Goal: Task Accomplishment & Management: Manage account settings

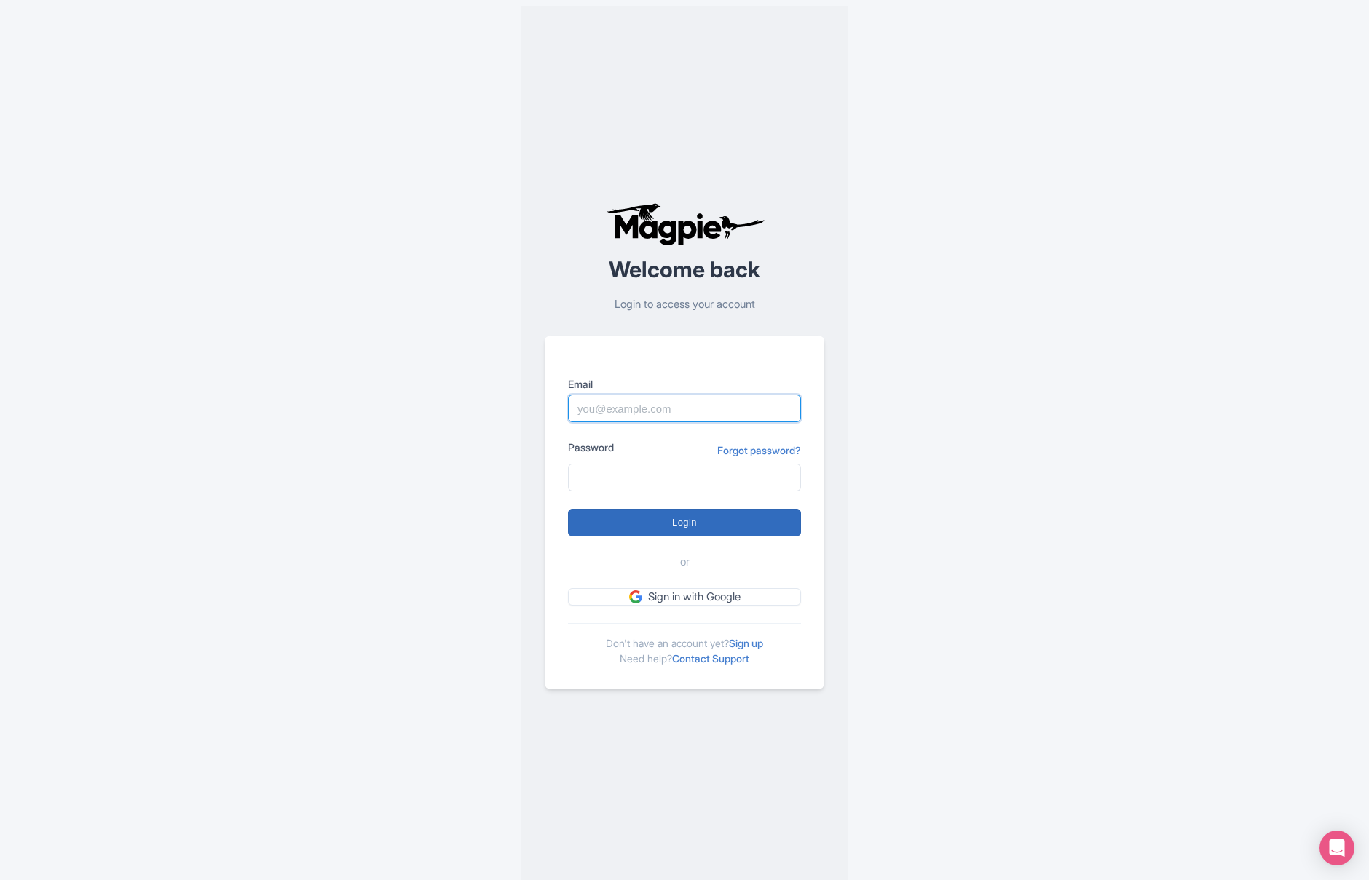
type input "[PERSON_NAME][EMAIL_ADDRESS][DOMAIN_NAME]"
click at [644, 515] on input "Login" at bounding box center [684, 523] width 233 height 28
type input "Logging in..."
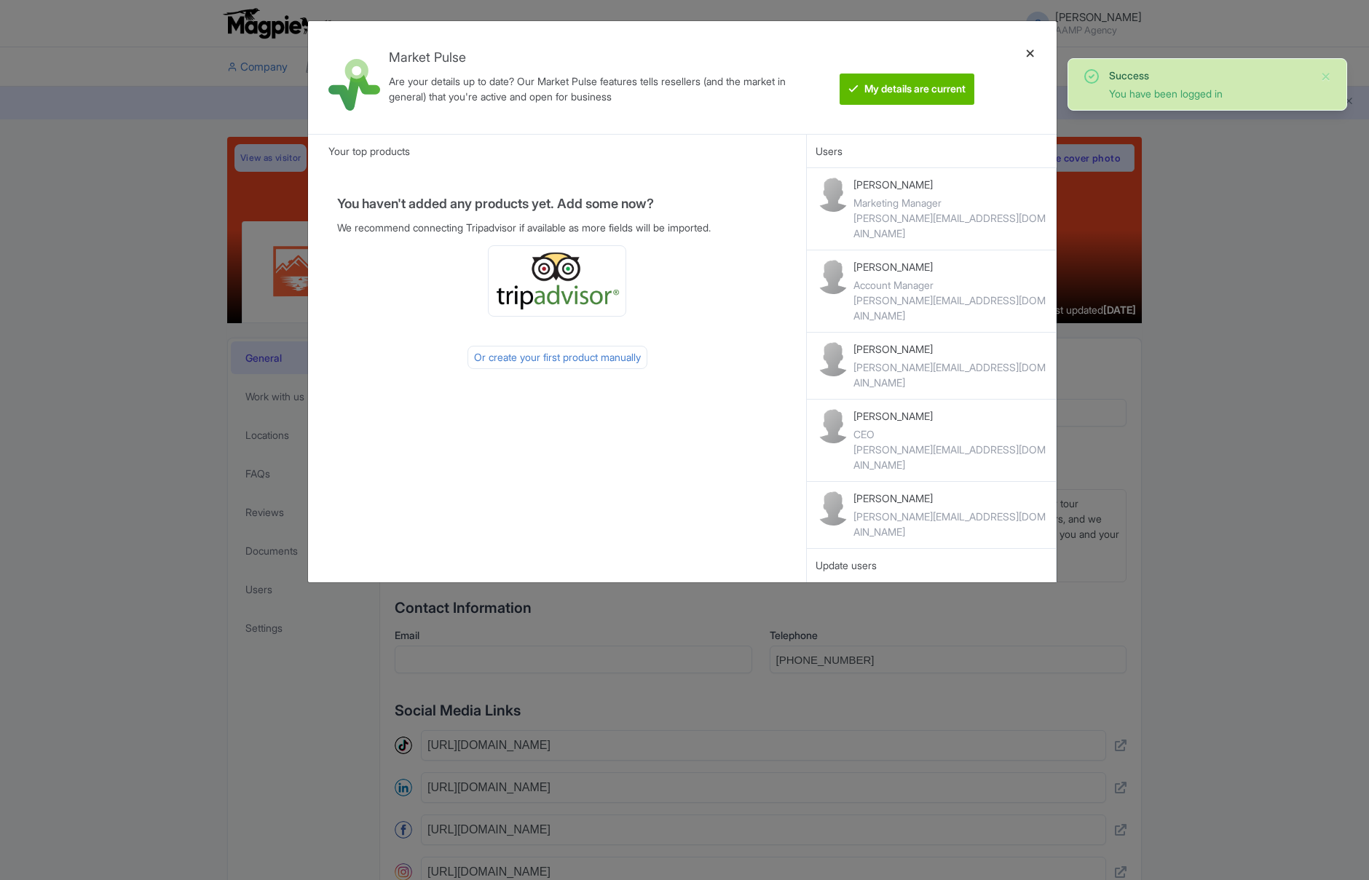
click at [1031, 50] on div at bounding box center [1030, 78] width 35 height 90
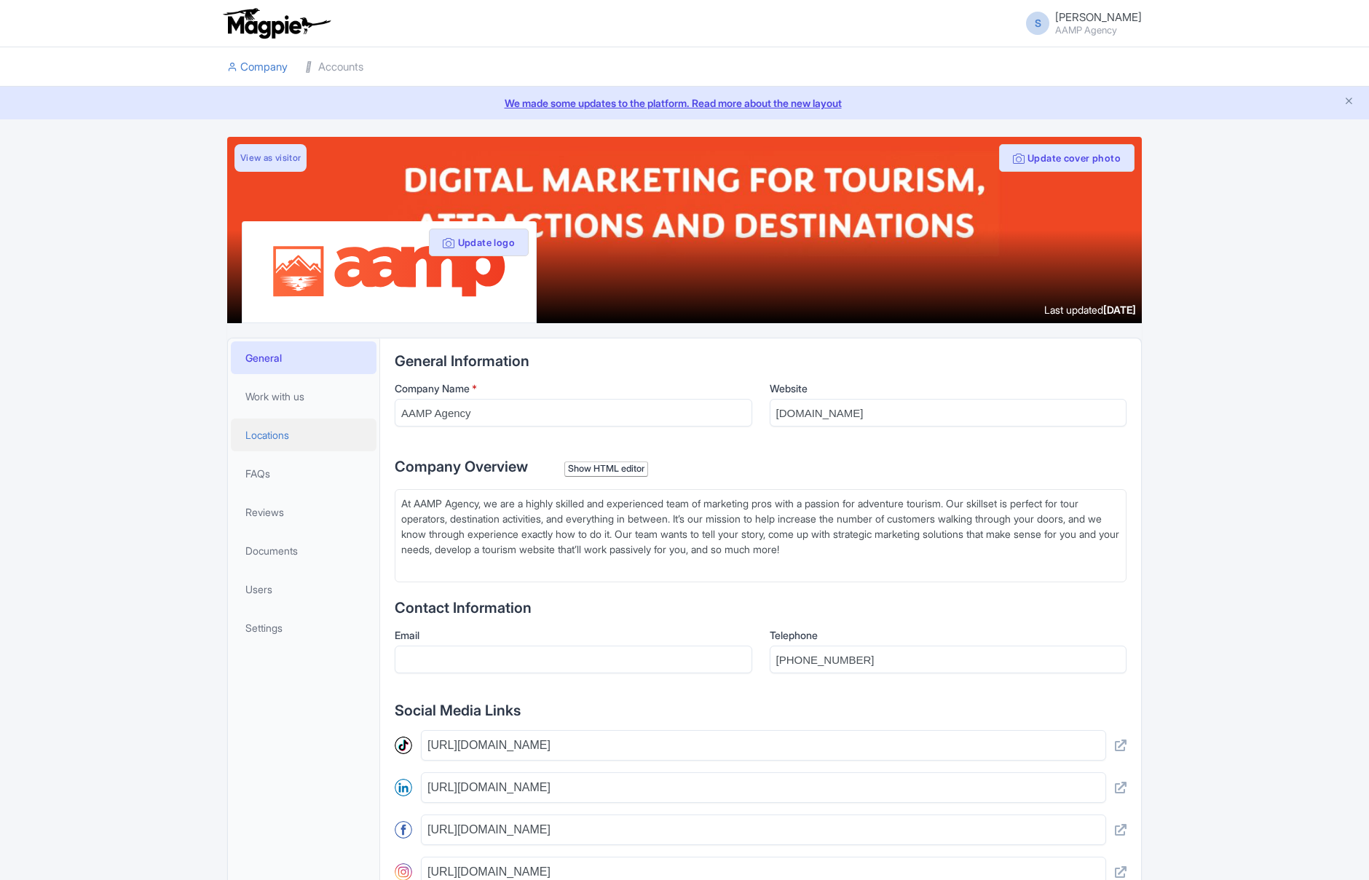
click at [284, 435] on span "Locations" at bounding box center [267, 434] width 44 height 15
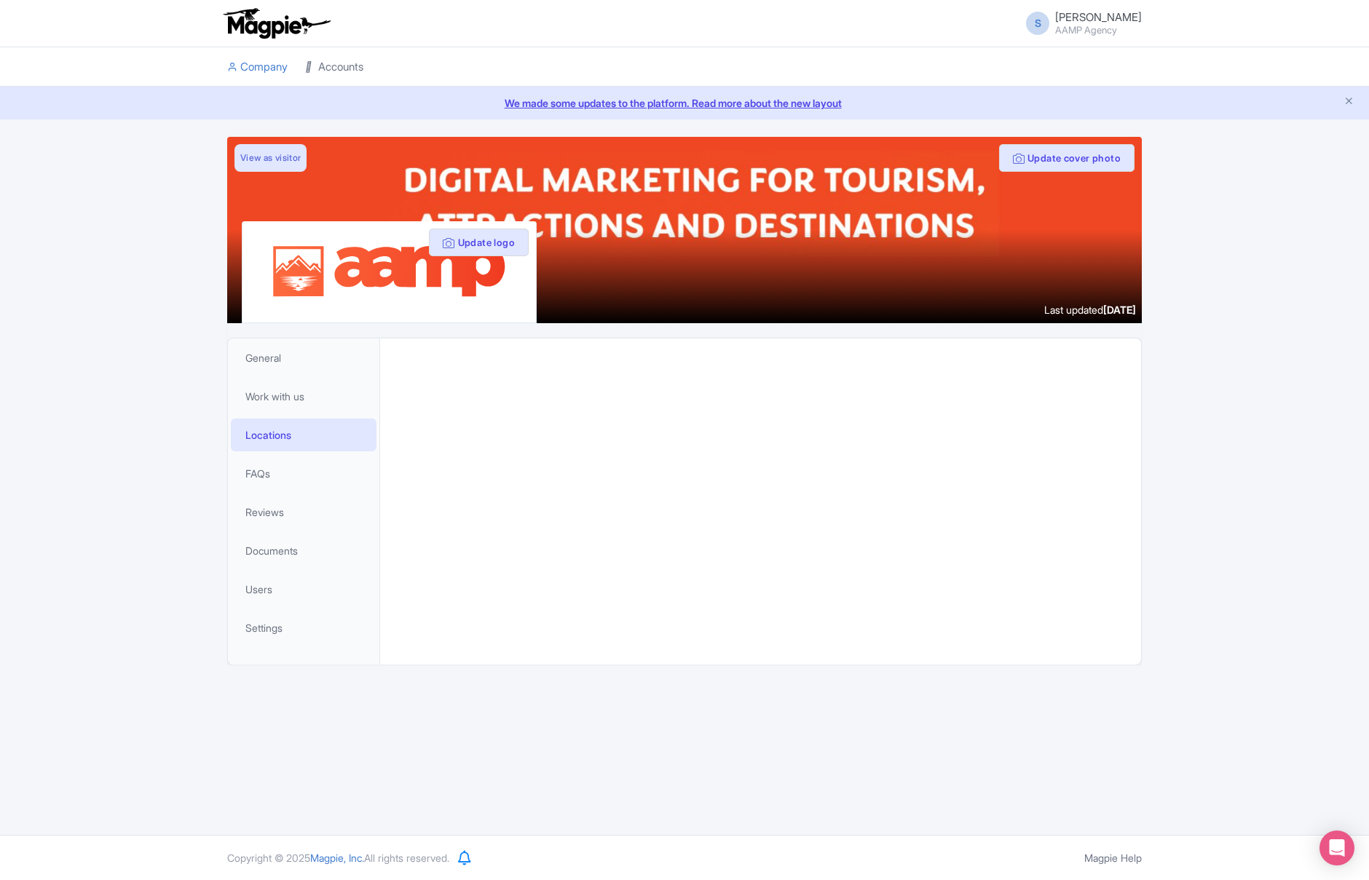
click at [351, 63] on link "Accounts" at bounding box center [334, 67] width 58 height 40
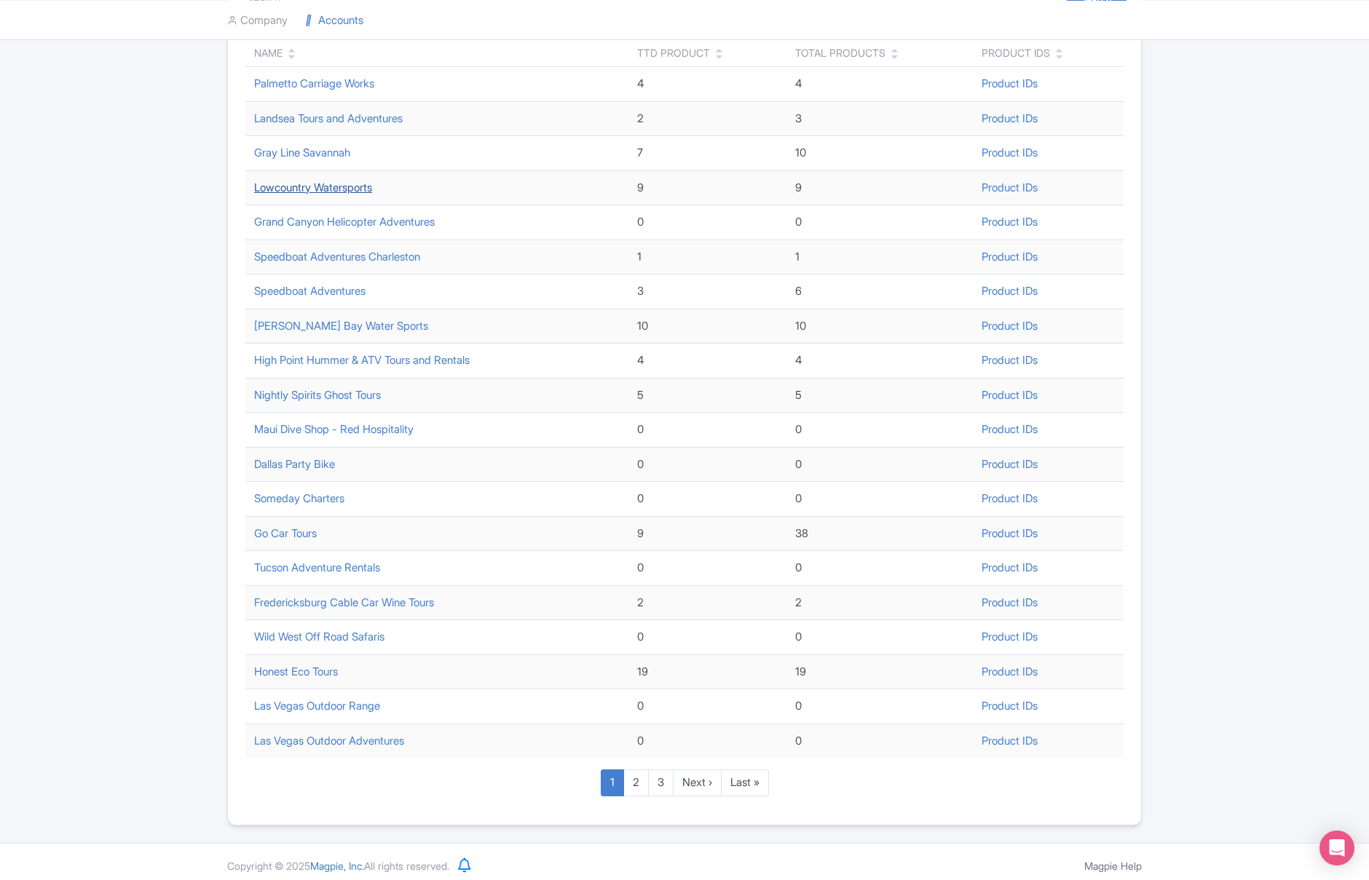
scroll to position [202, 0]
click at [636, 778] on link "2" at bounding box center [635, 782] width 25 height 27
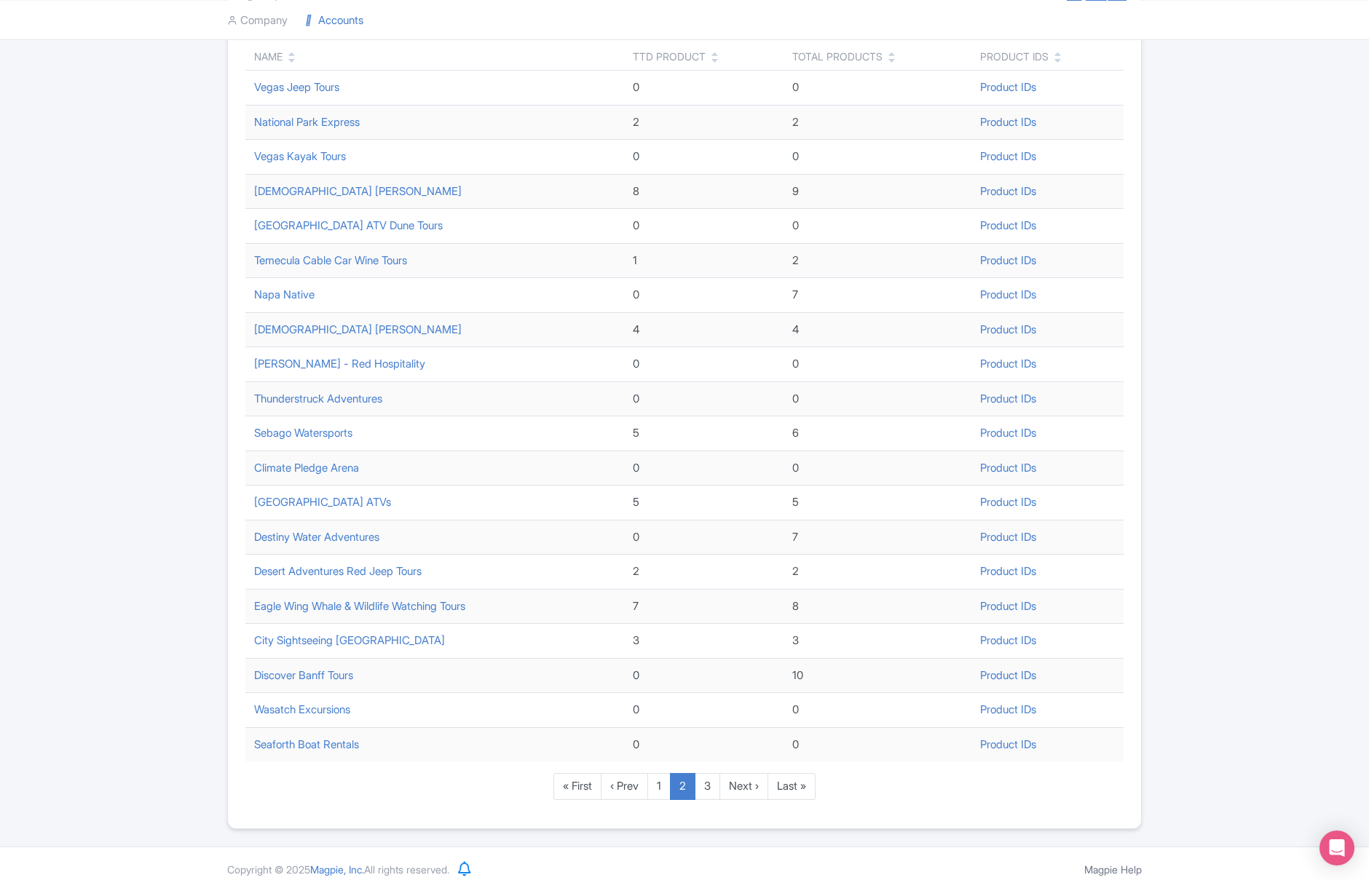
scroll to position [210, 0]
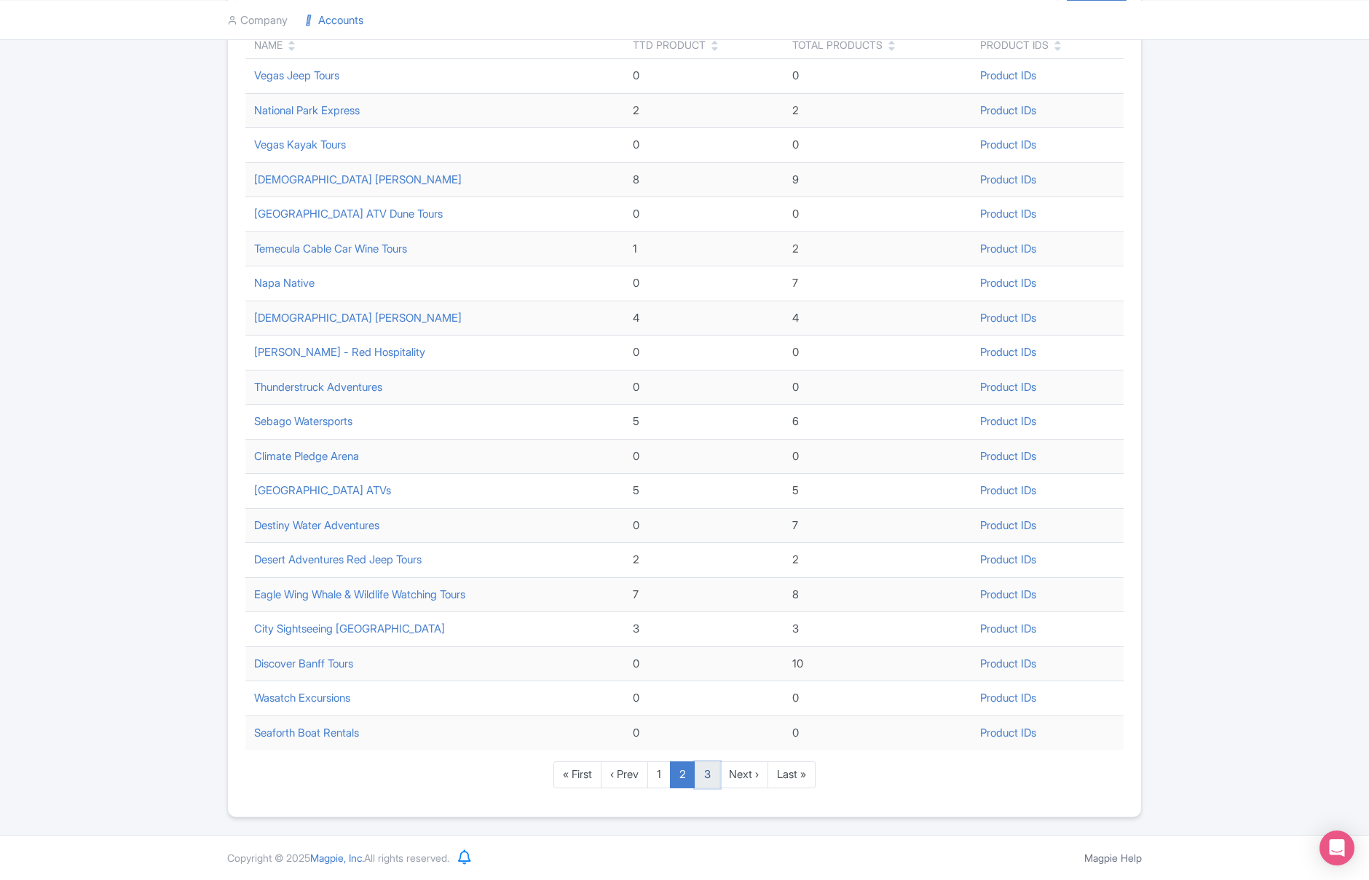
click at [716, 773] on link "3" at bounding box center [707, 775] width 25 height 27
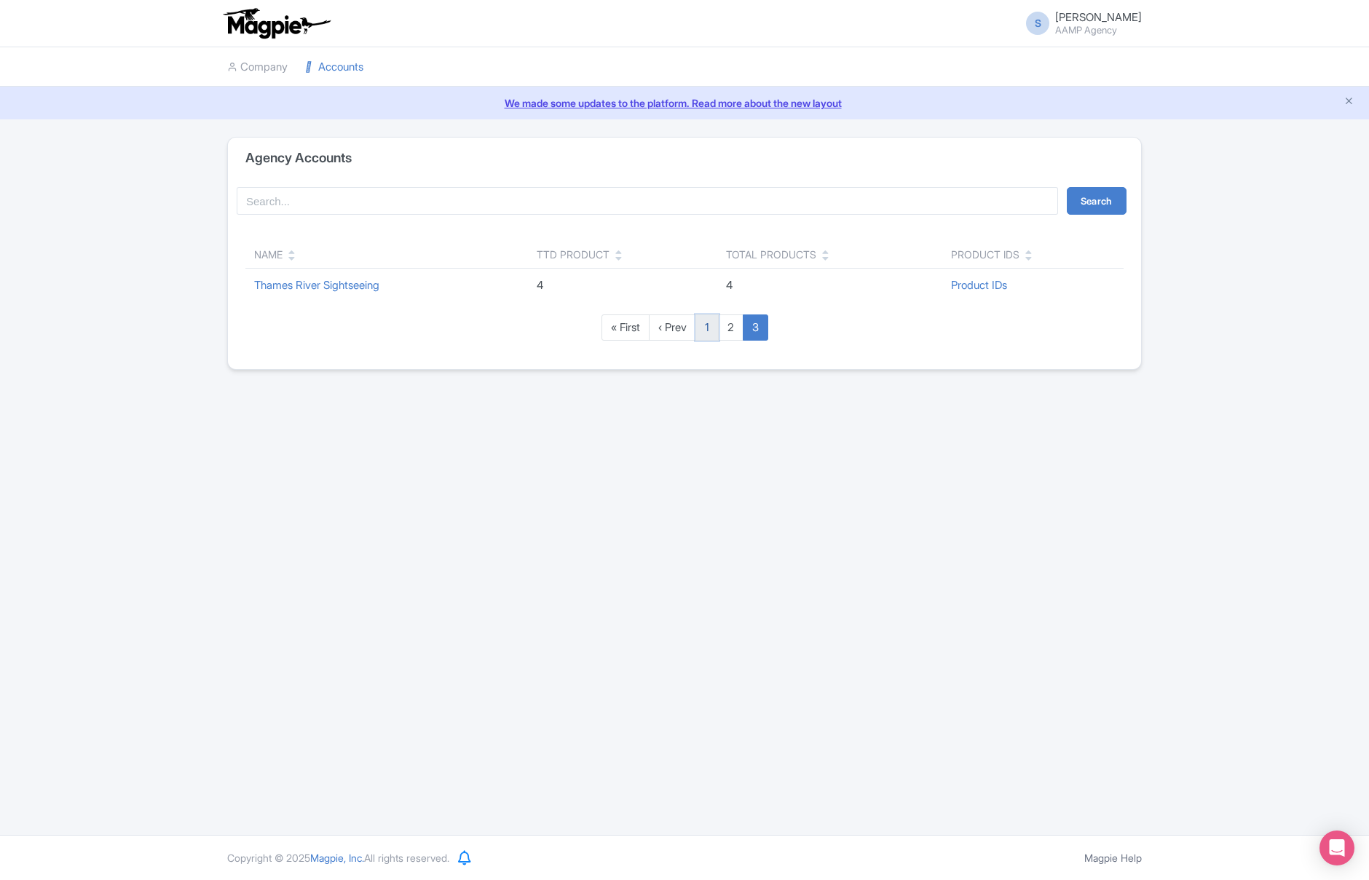
click at [713, 336] on link "1" at bounding box center [706, 328] width 23 height 27
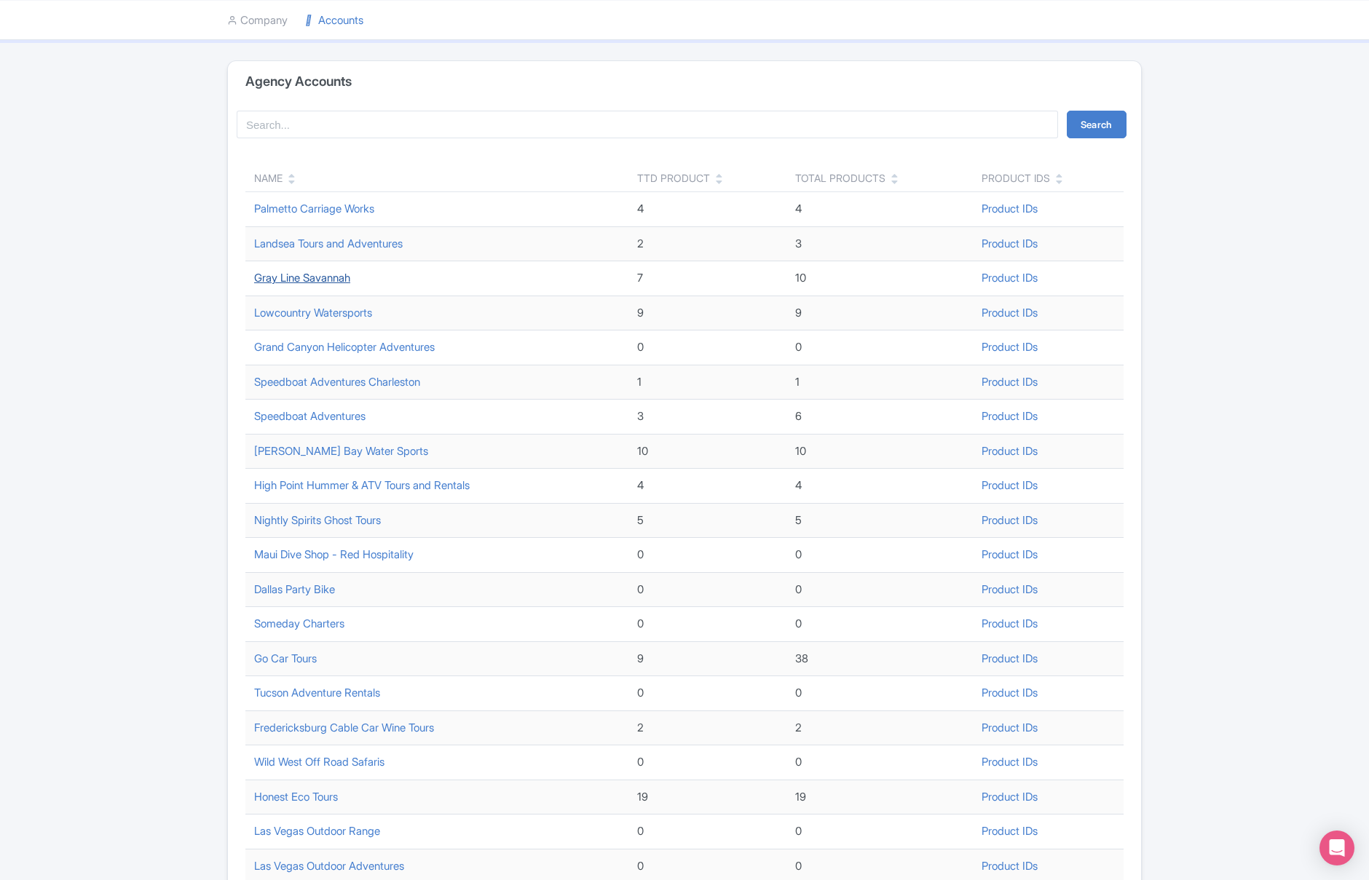
scroll to position [79, 0]
click at [273, 659] on link "Go Car Tours" at bounding box center [285, 656] width 63 height 14
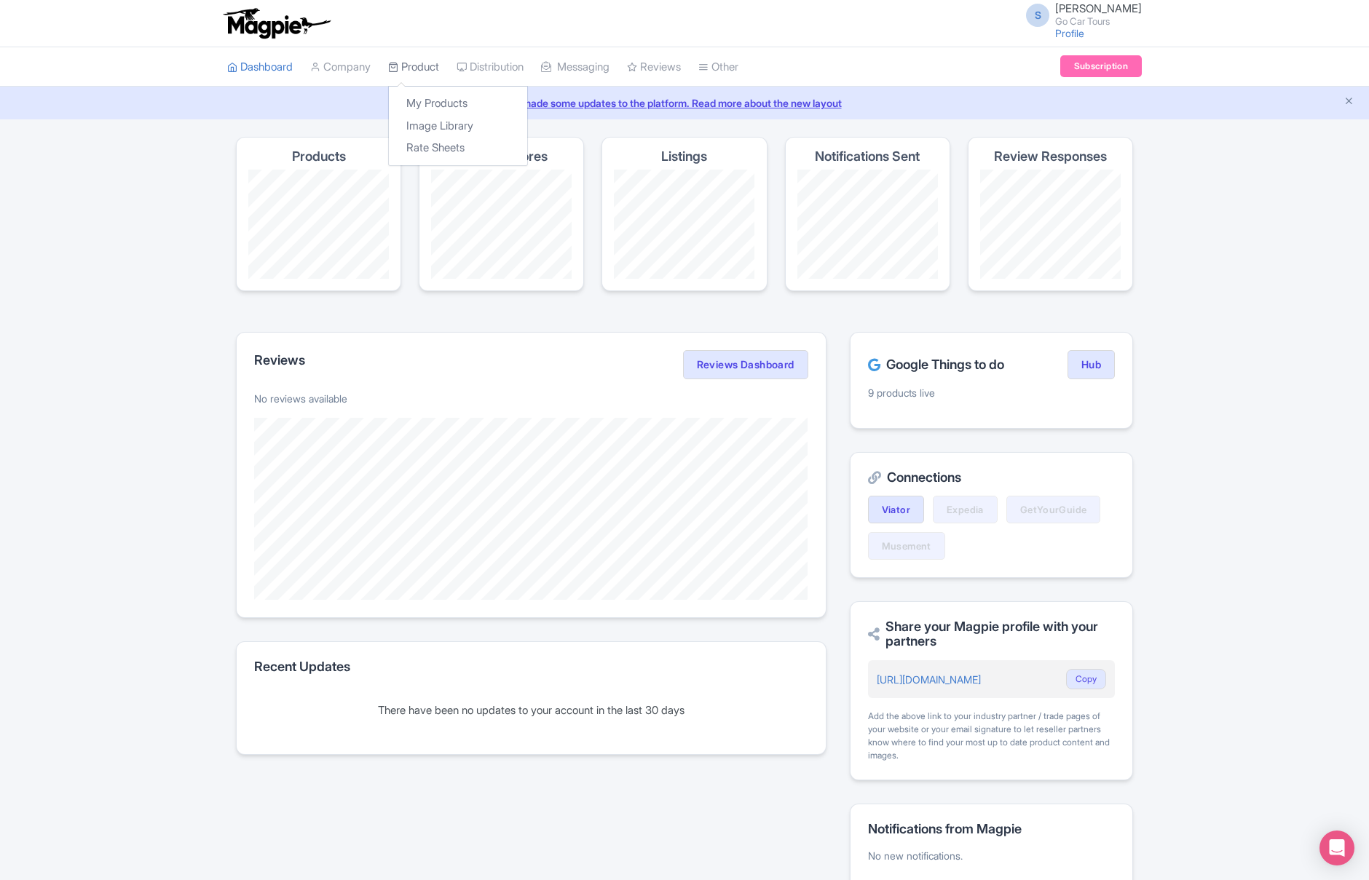
click at [438, 73] on link "Product" at bounding box center [413, 67] width 51 height 40
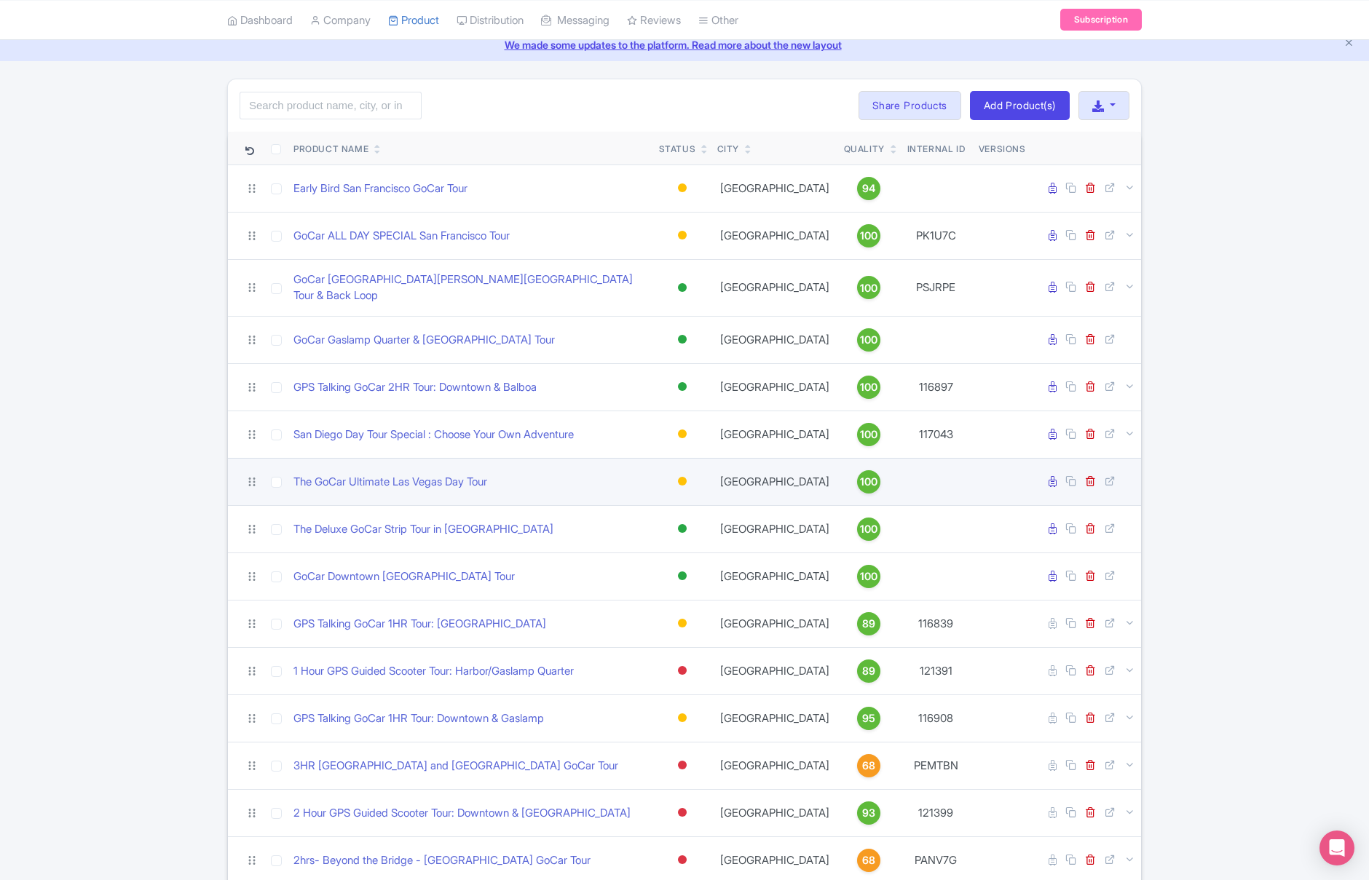
scroll to position [48, 0]
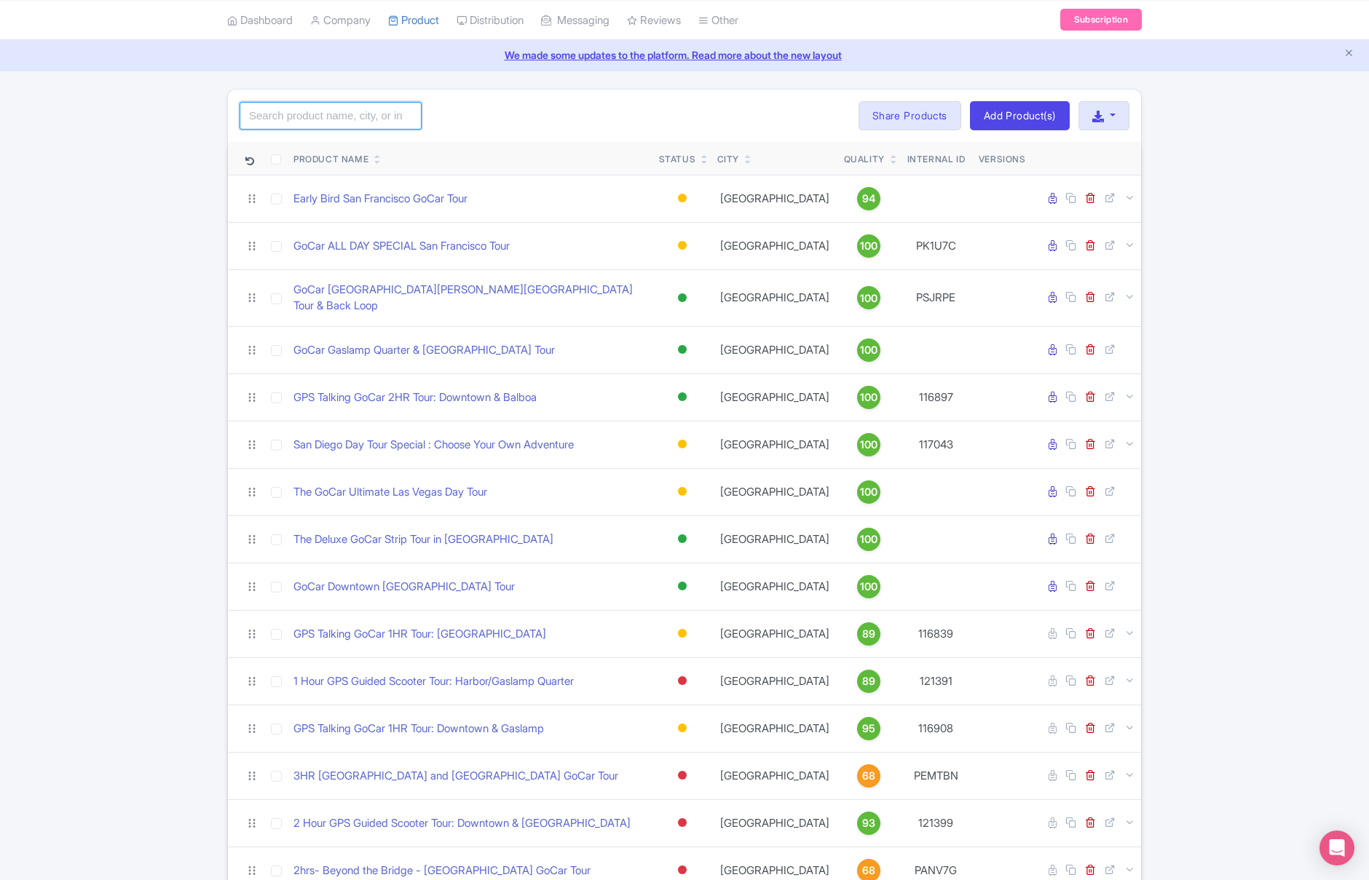
click at [362, 115] on input "search" at bounding box center [331, 116] width 182 height 28
type input "monterey"
click button "Search" at bounding box center [0, 0] width 0 height 0
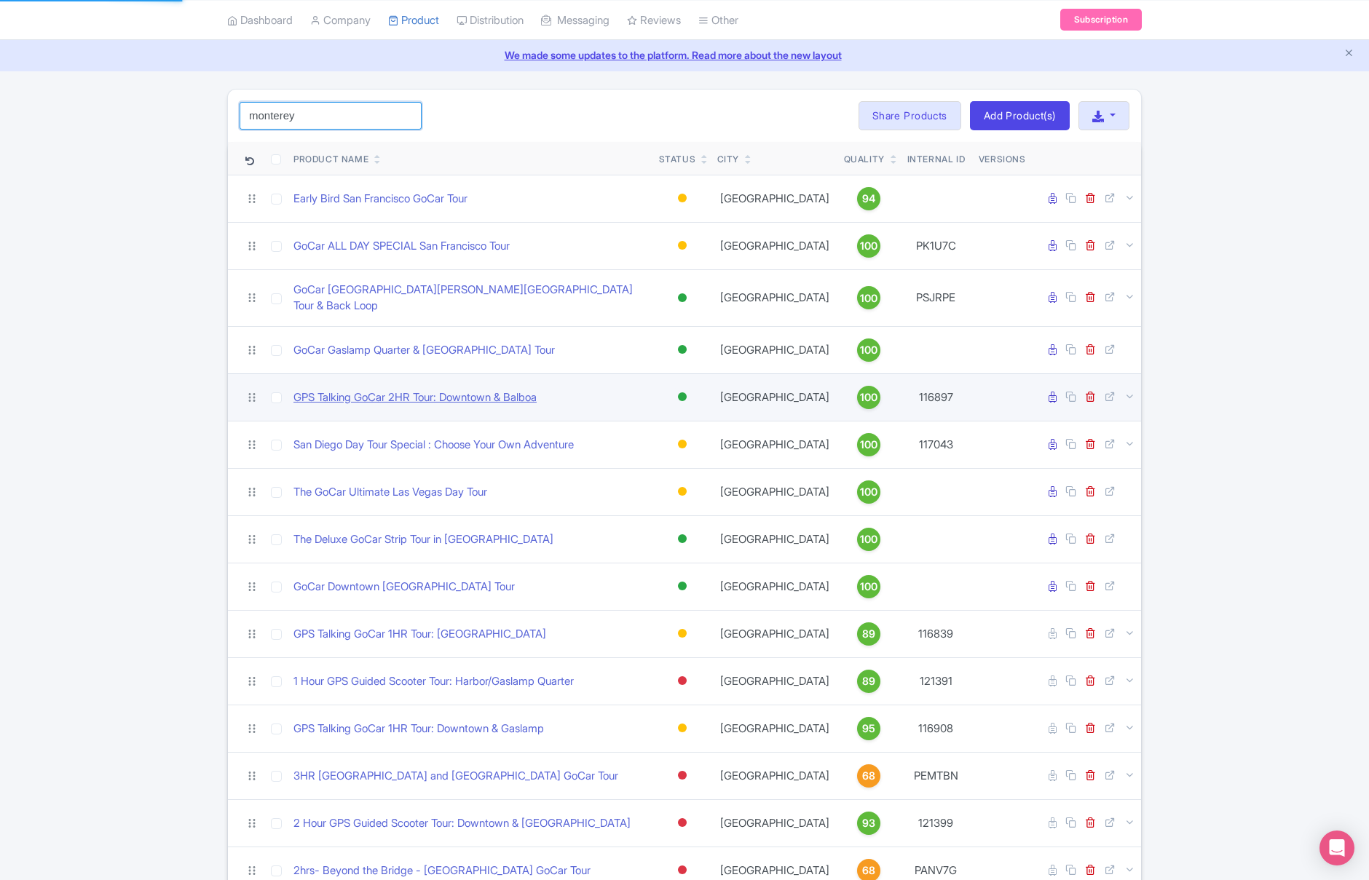
scroll to position [0, 0]
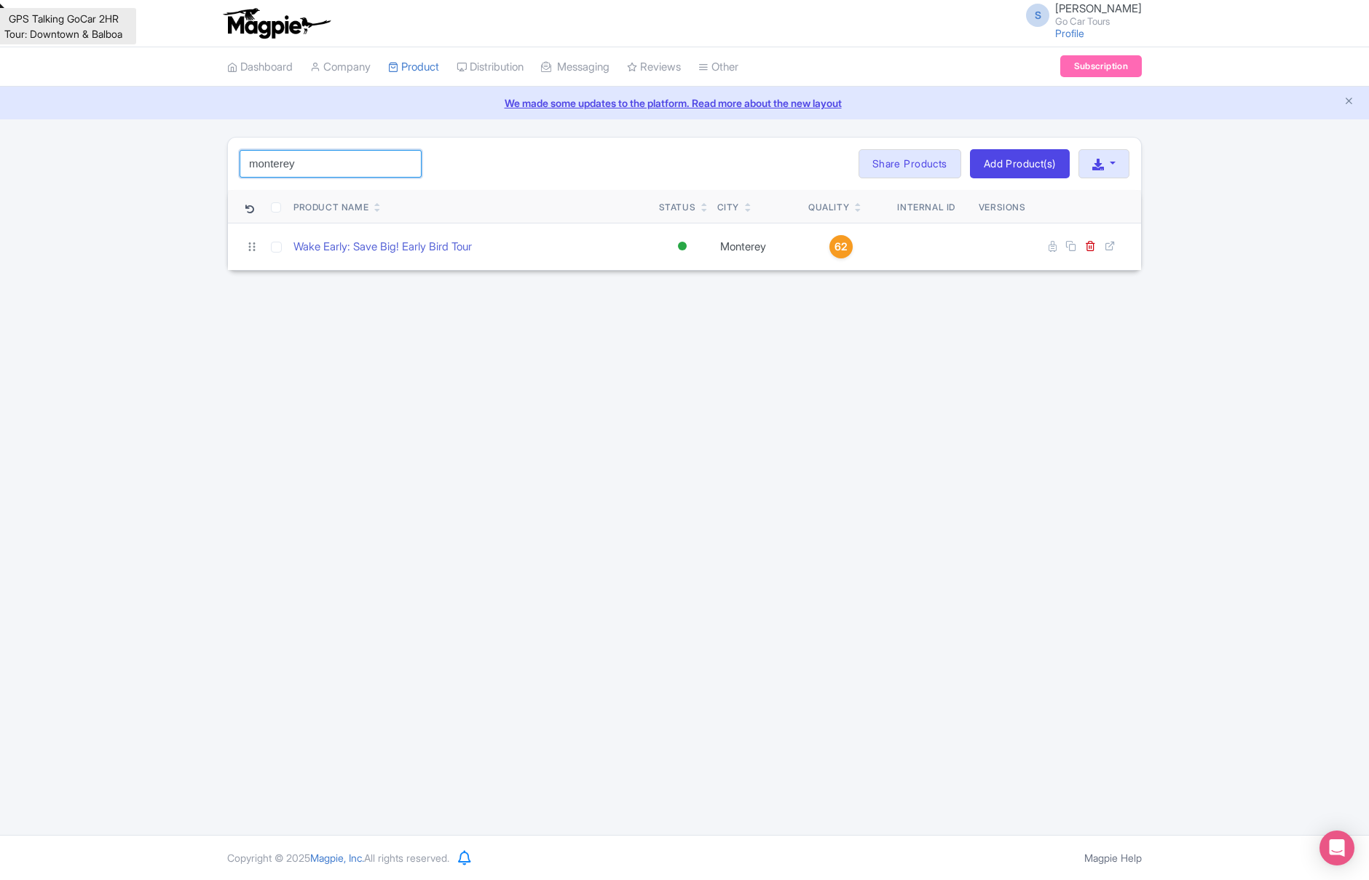
click at [405, 165] on input "monterey" at bounding box center [331, 164] width 182 height 28
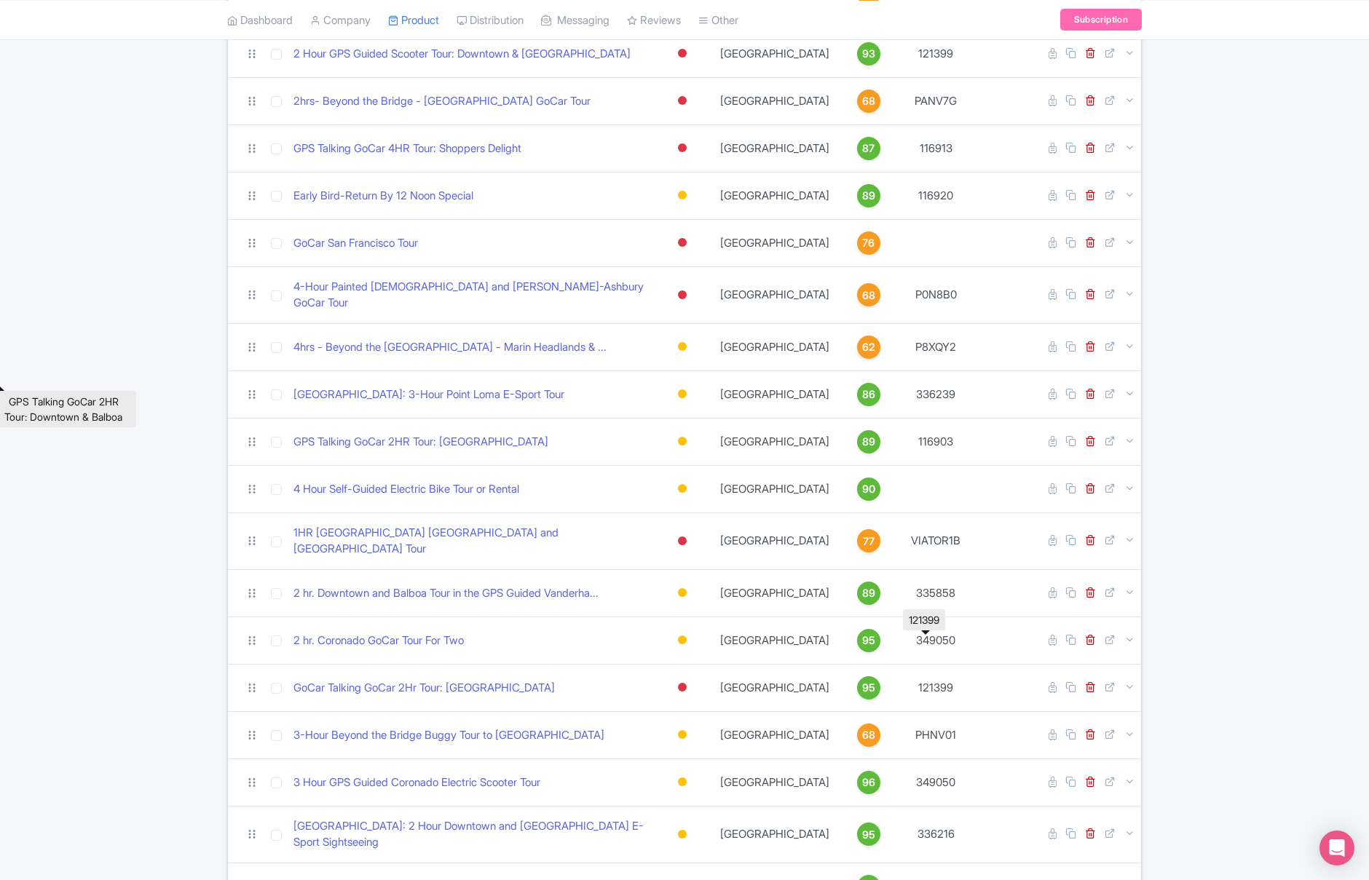
scroll to position [1204, 0]
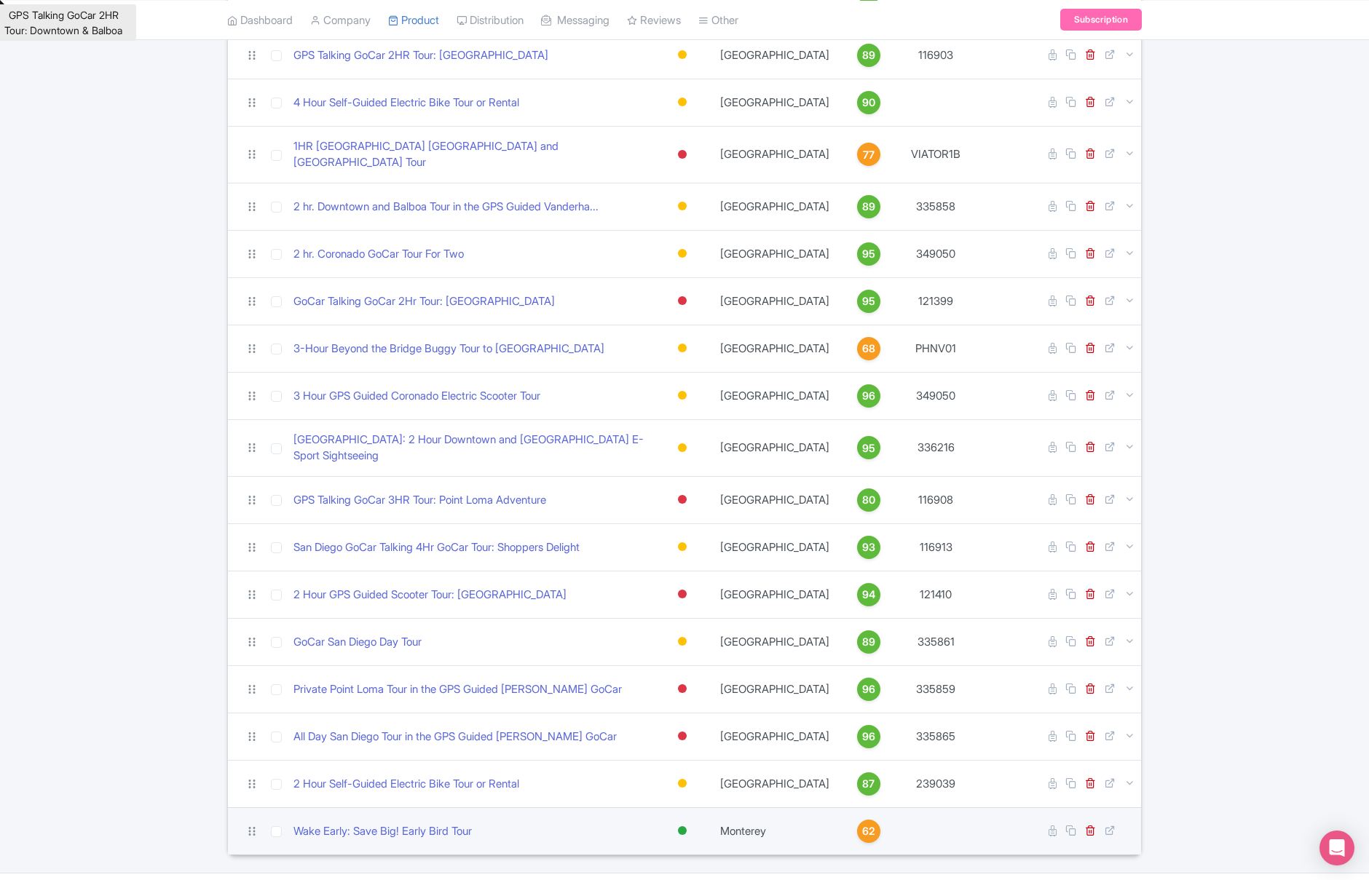
click at [343, 807] on td "Wake Early: Save Big! Early Bird Tour" at bounding box center [470, 830] width 365 height 47
click at [339, 823] on link "Wake Early: Save Big! Early Bird Tour" at bounding box center [382, 831] width 178 height 17
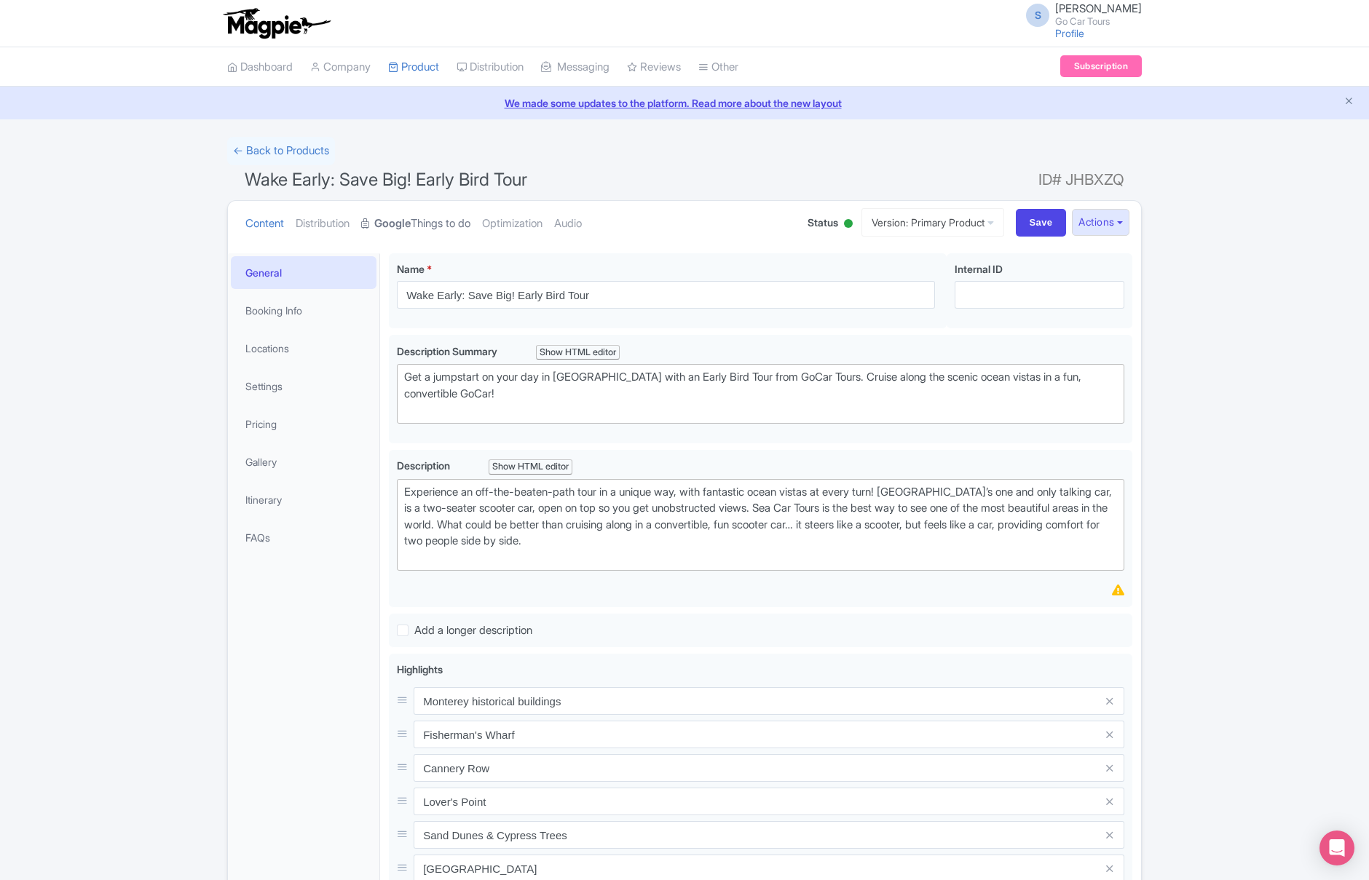
click at [408, 222] on strong "Google" at bounding box center [392, 224] width 36 height 17
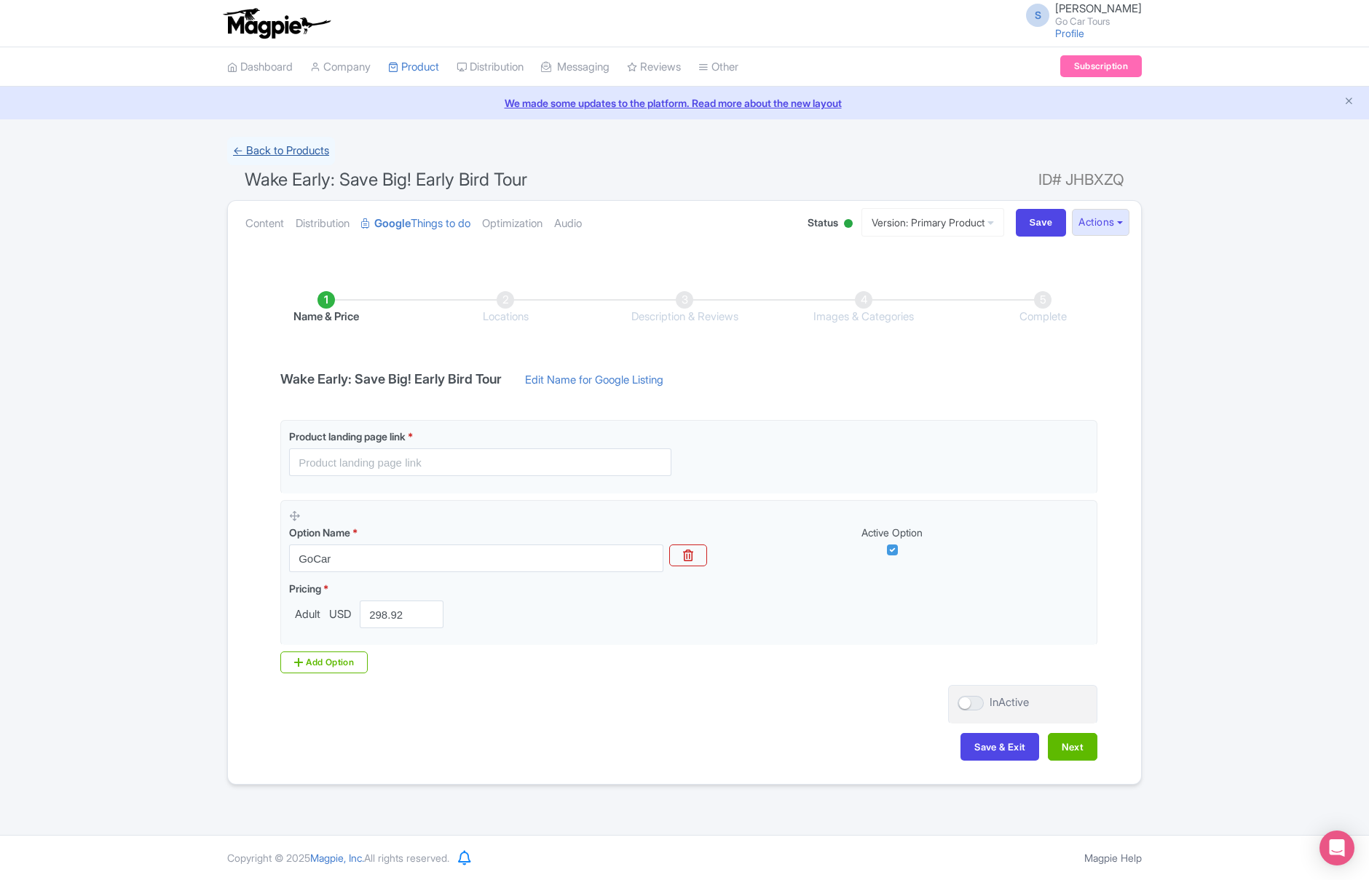
click at [278, 149] on link "← Back to Products" at bounding box center [281, 151] width 108 height 28
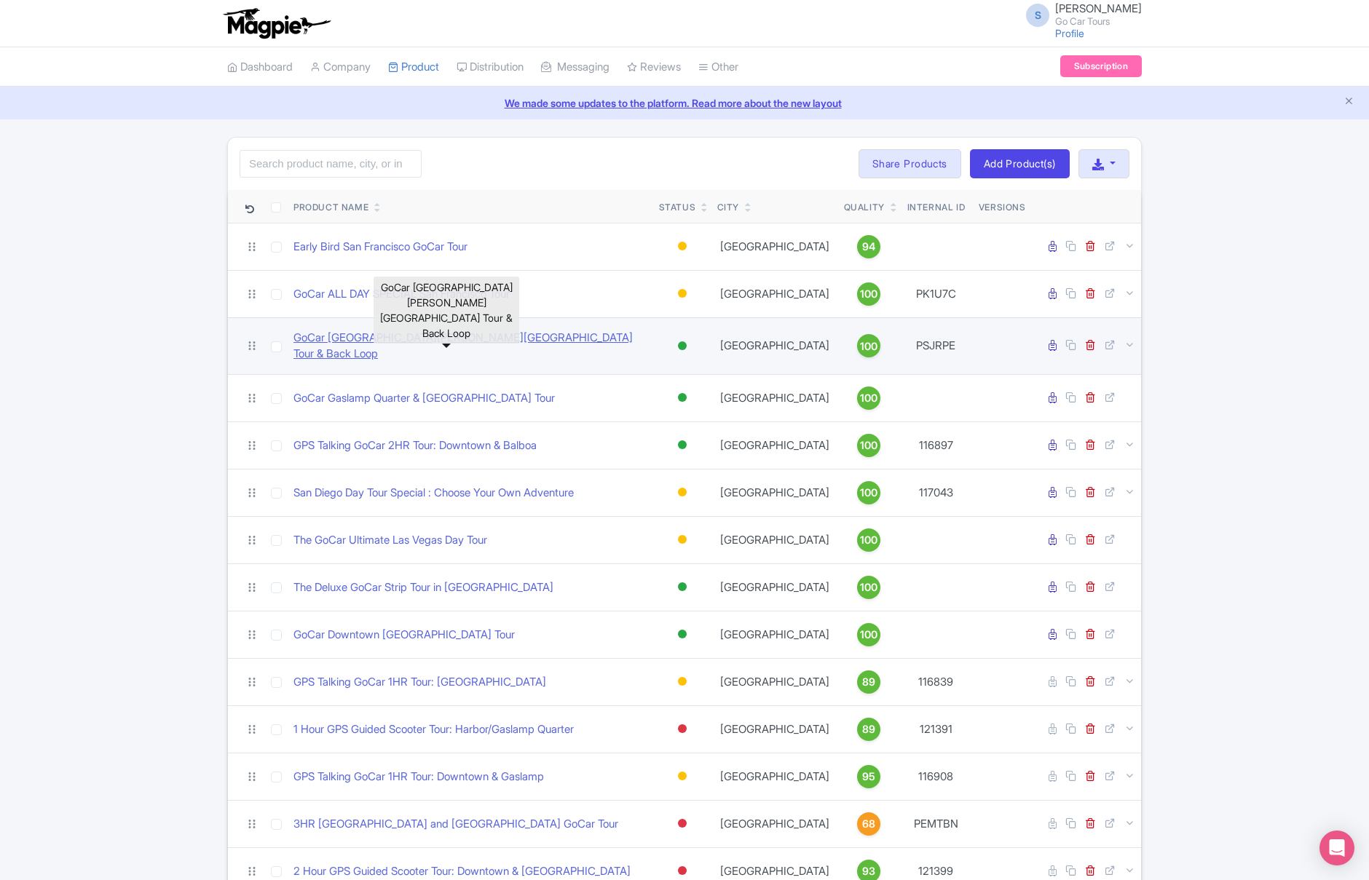
click at [410, 333] on link "GoCar [GEOGRAPHIC_DATA][PERSON_NAME][GEOGRAPHIC_DATA] Tour & Back Loop" at bounding box center [470, 346] width 354 height 33
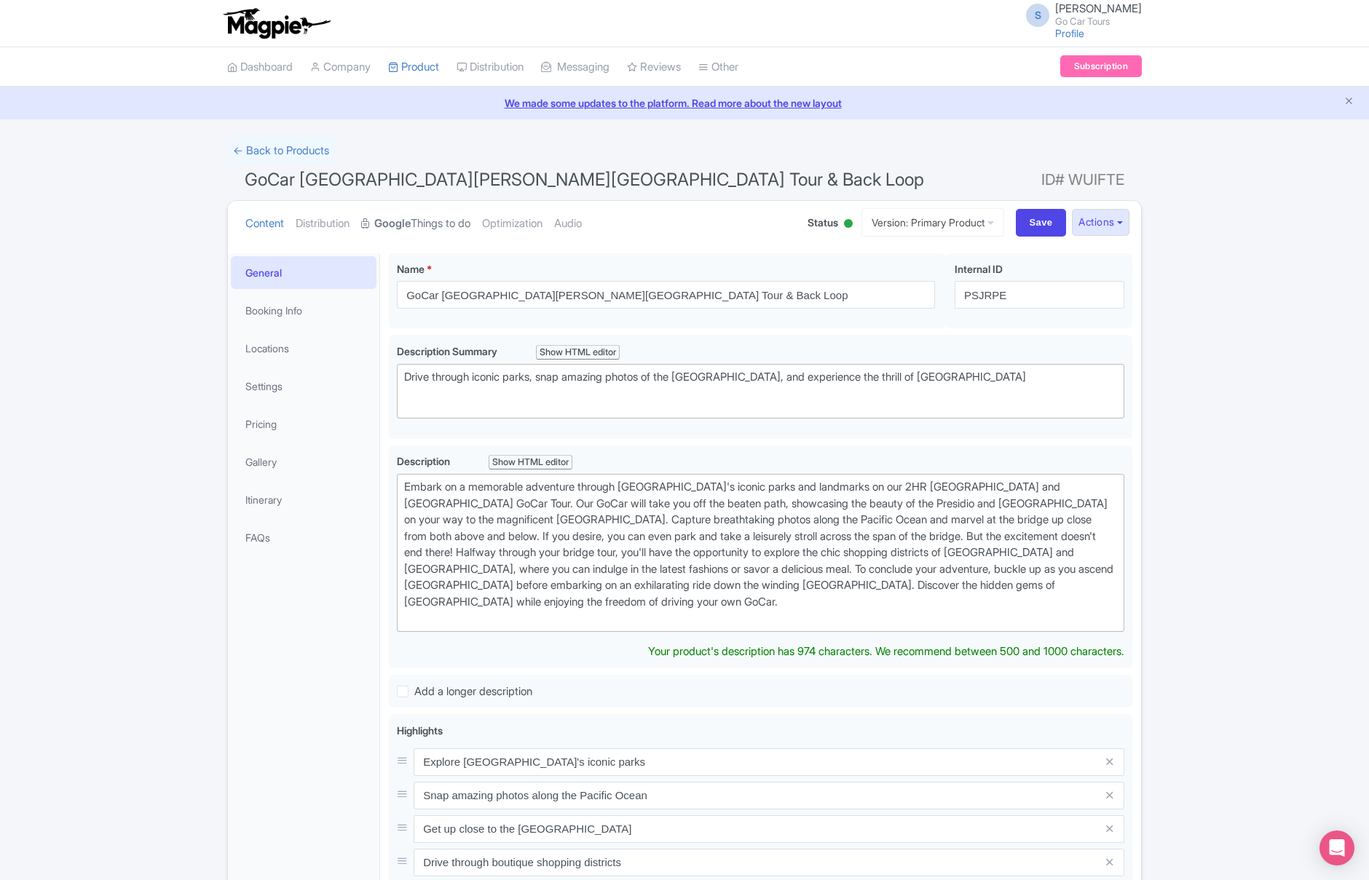
click at [441, 219] on link "Google Things to do" at bounding box center [415, 224] width 109 height 46
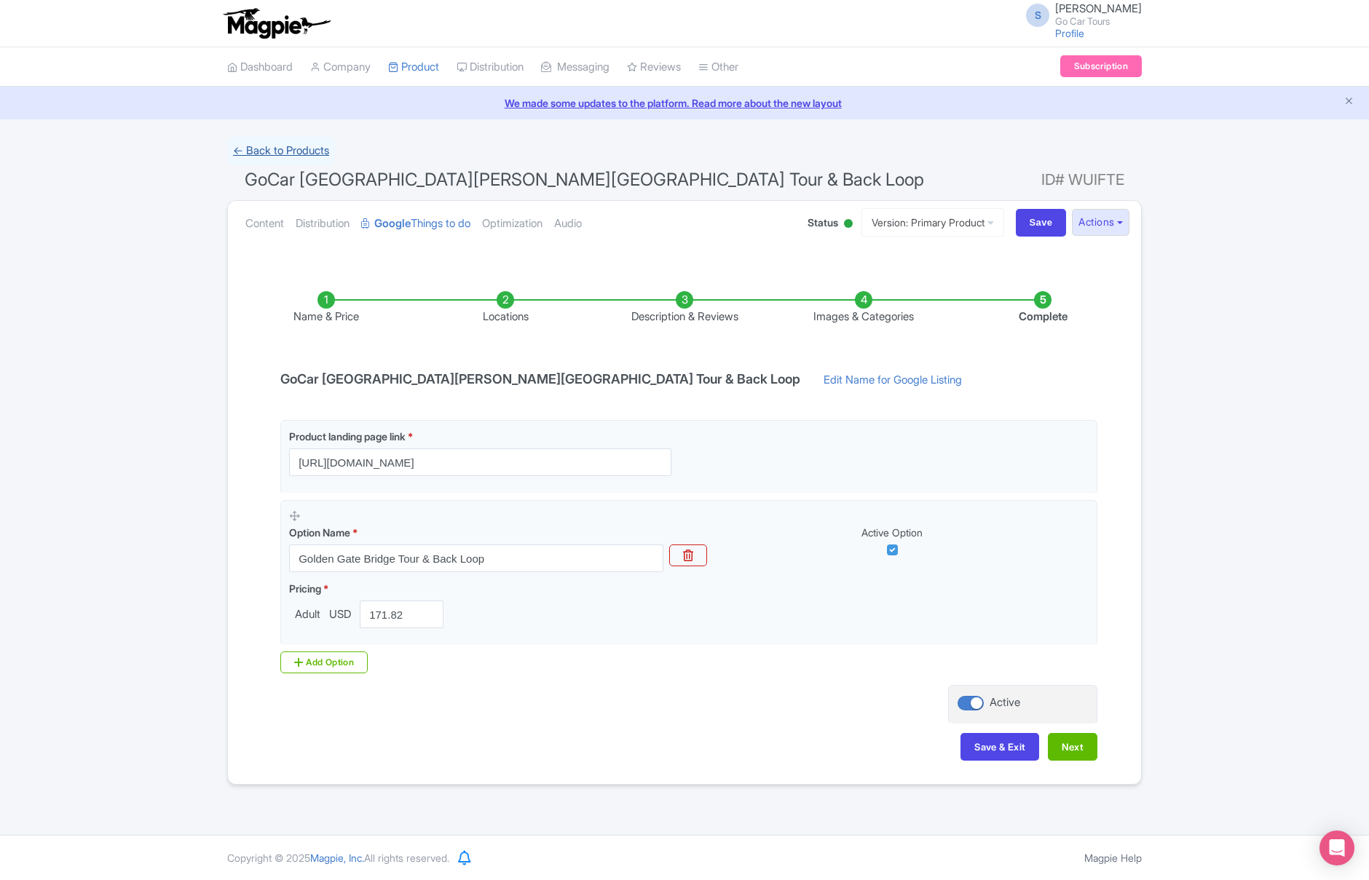
click at [249, 153] on link "← Back to Products" at bounding box center [281, 151] width 108 height 28
